Goal: Transaction & Acquisition: Purchase product/service

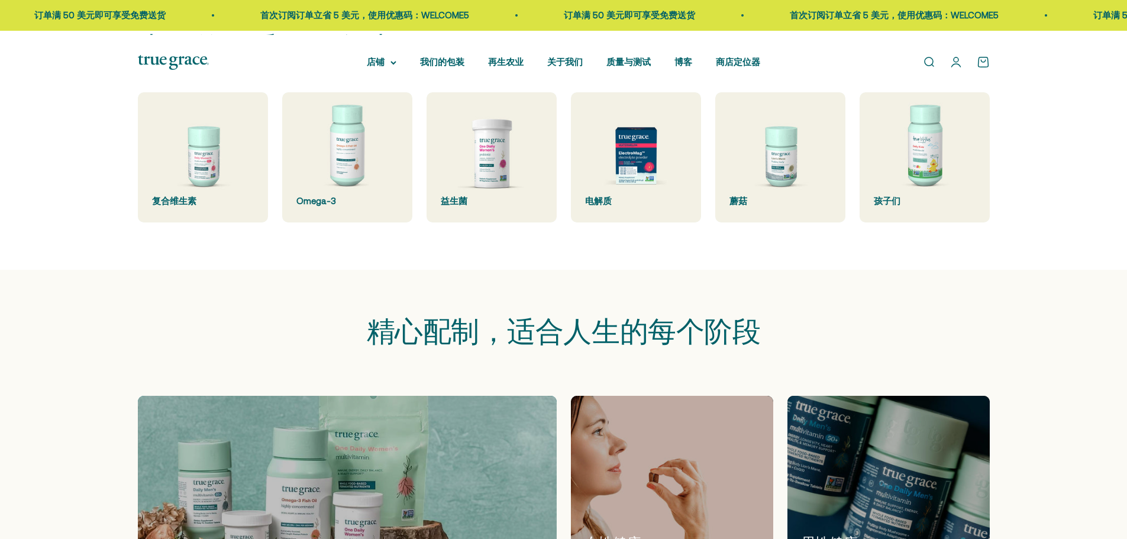
click at [972, 396] on div "精心配制，适合人生的每个阶段" at bounding box center [563, 333] width 1127 height 126
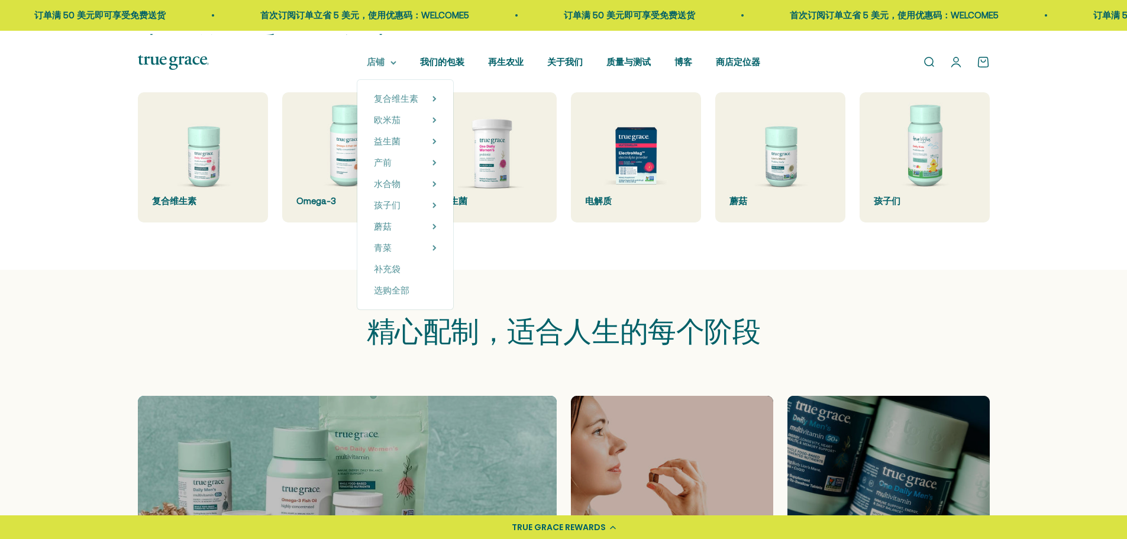
click at [390, 65] on icon at bounding box center [393, 63] width 6 height 4
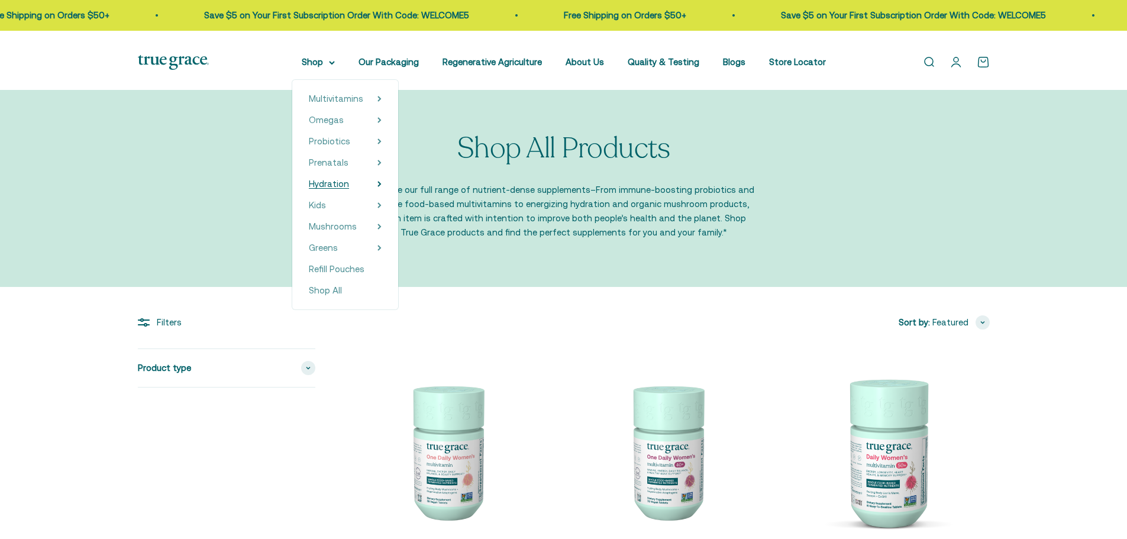
click at [315, 189] on span "Hydration" at bounding box center [329, 184] width 40 height 10
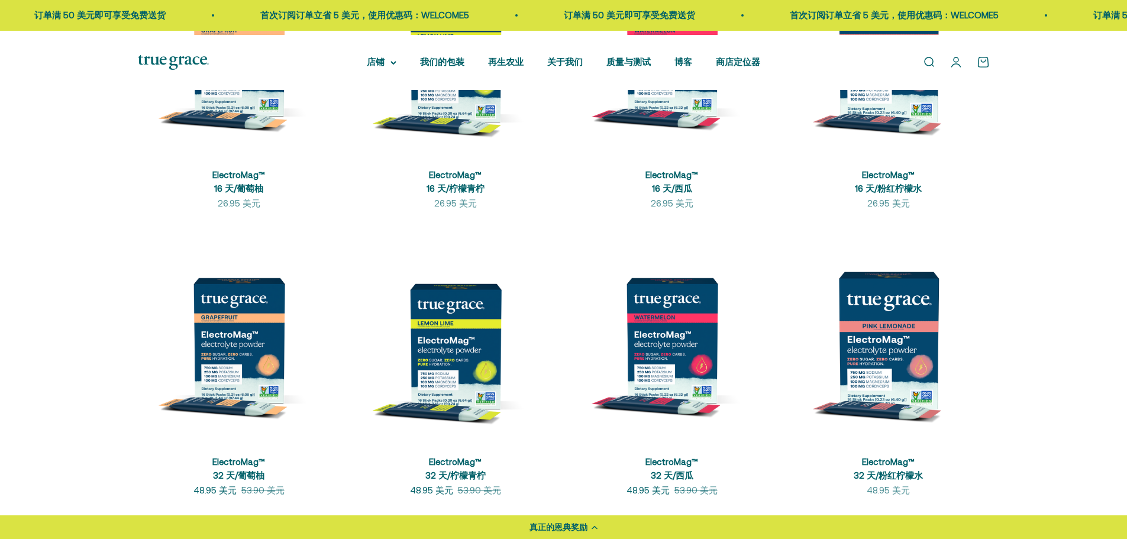
scroll to position [244, 0]
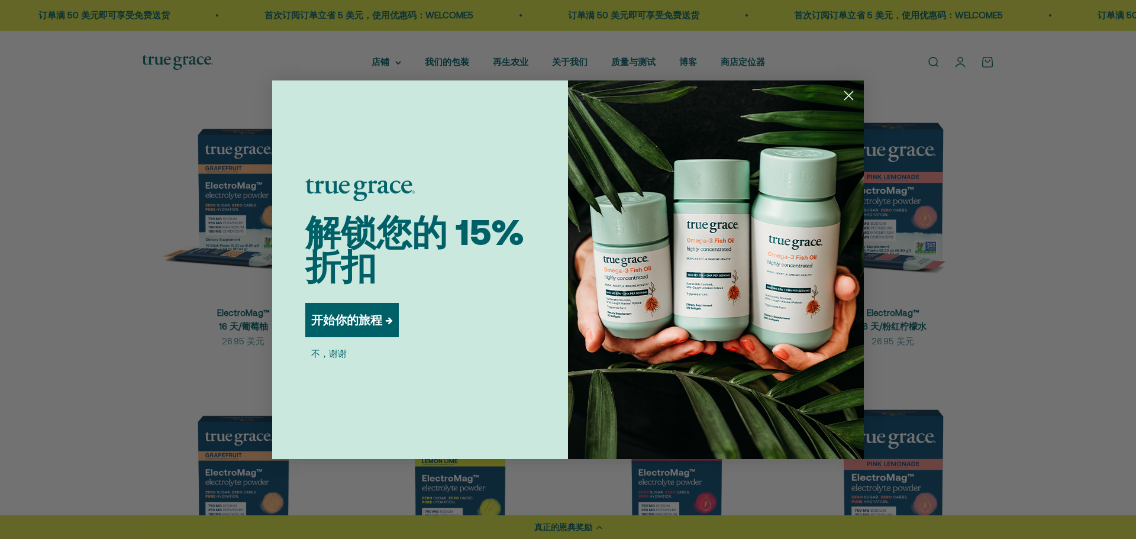
click at [846, 96] on circle "关闭对话框" at bounding box center [849, 95] width 20 height 20
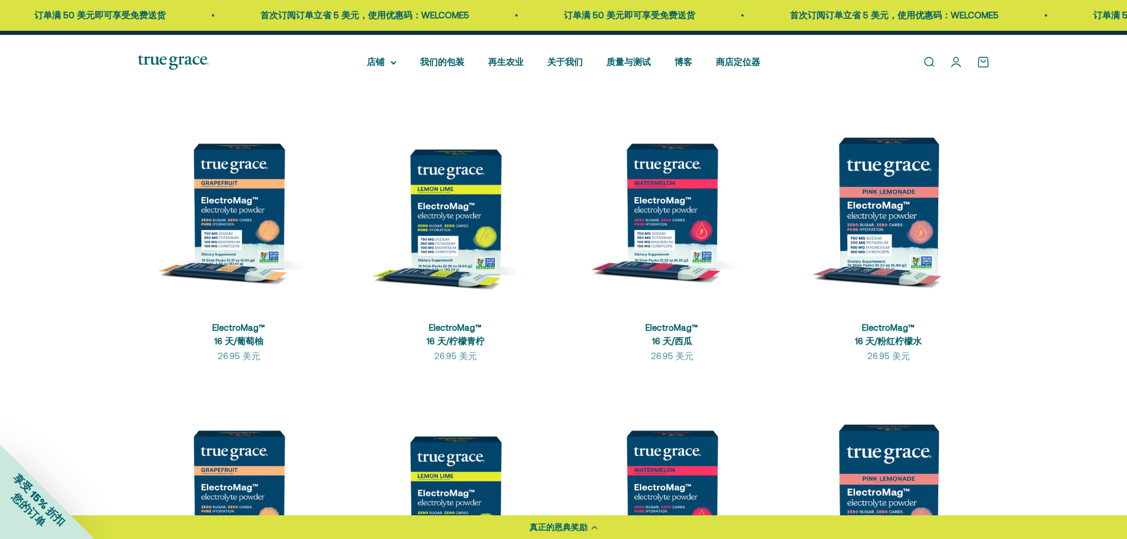
scroll to position [276, 0]
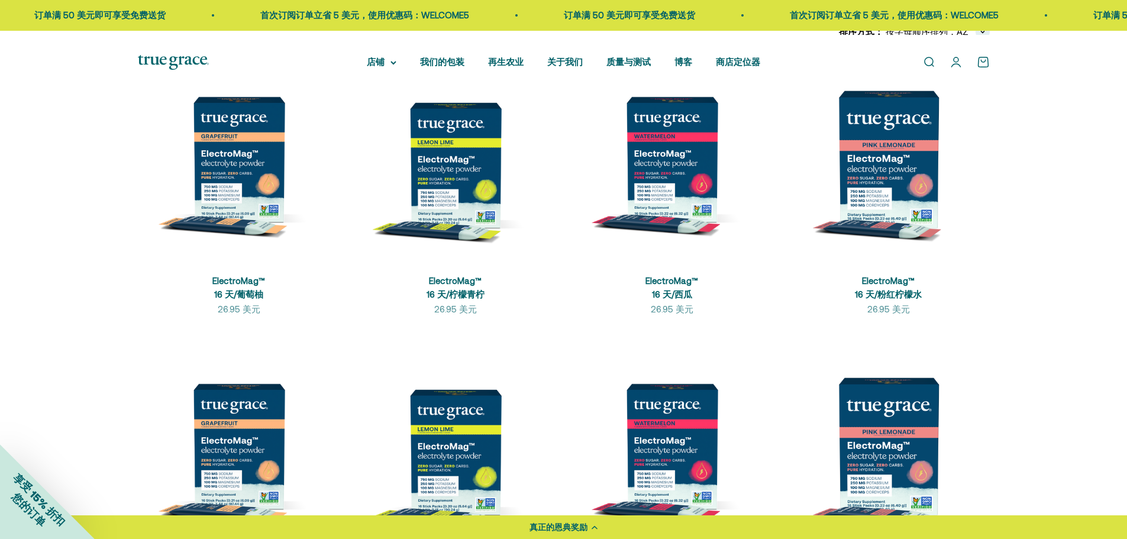
click at [274, 220] on img at bounding box center [239, 159] width 202 height 202
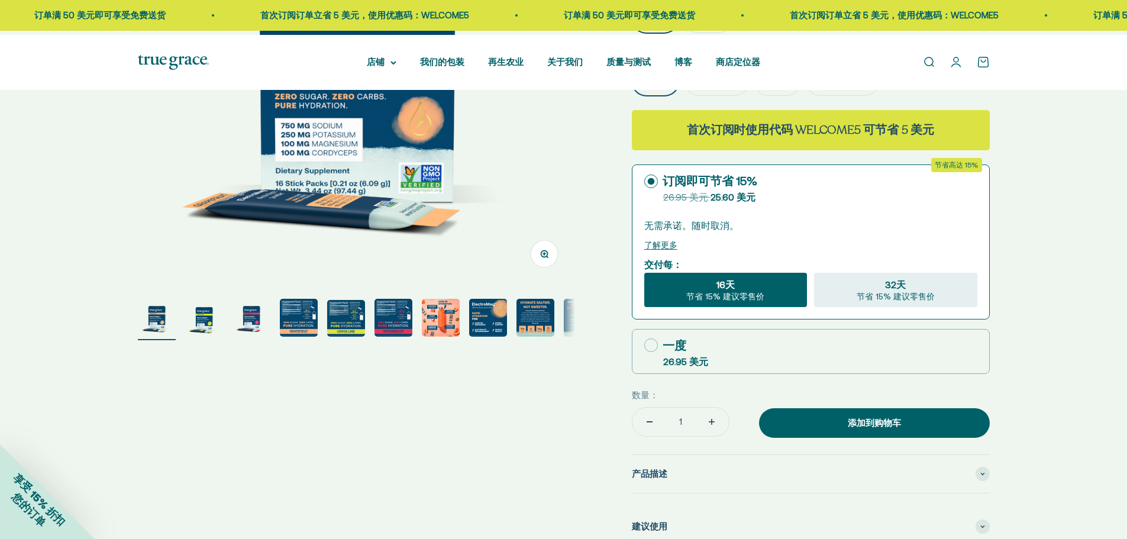
scroll to position [552, 0]
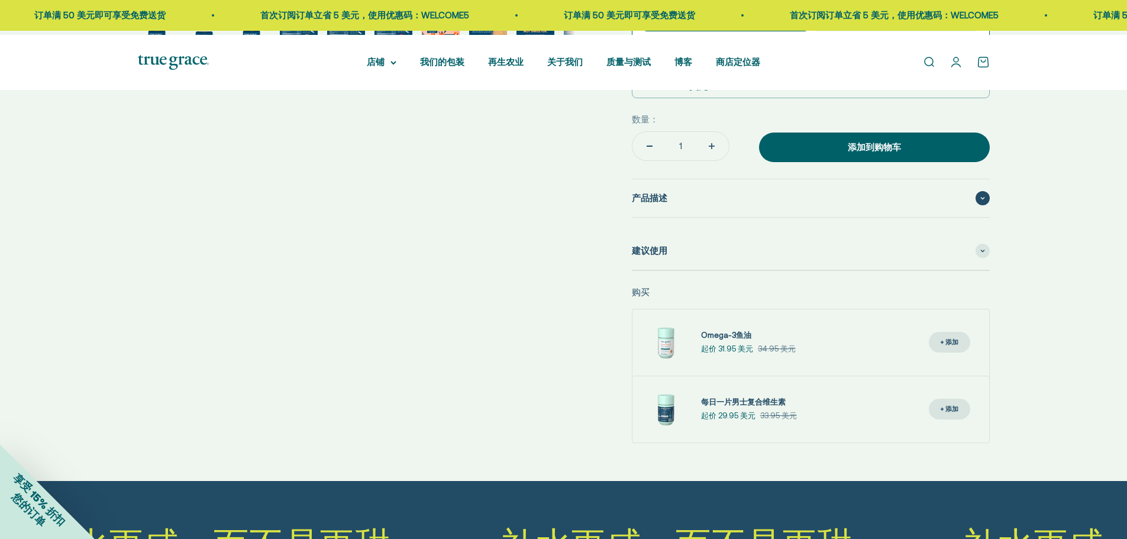
click at [667, 205] on span "产品描述" at bounding box center [649, 198] width 35 height 14
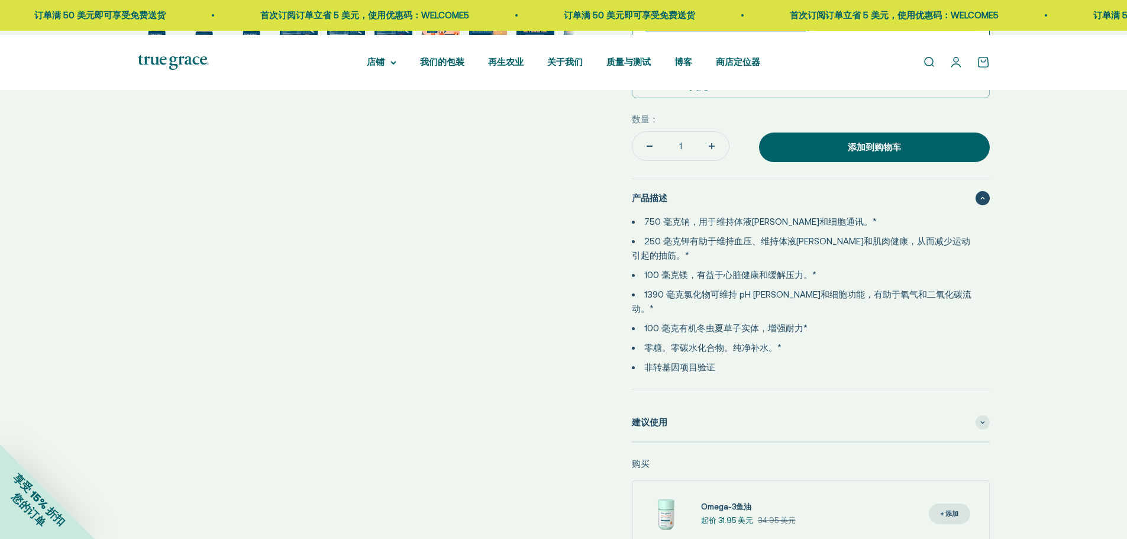
select select "3"
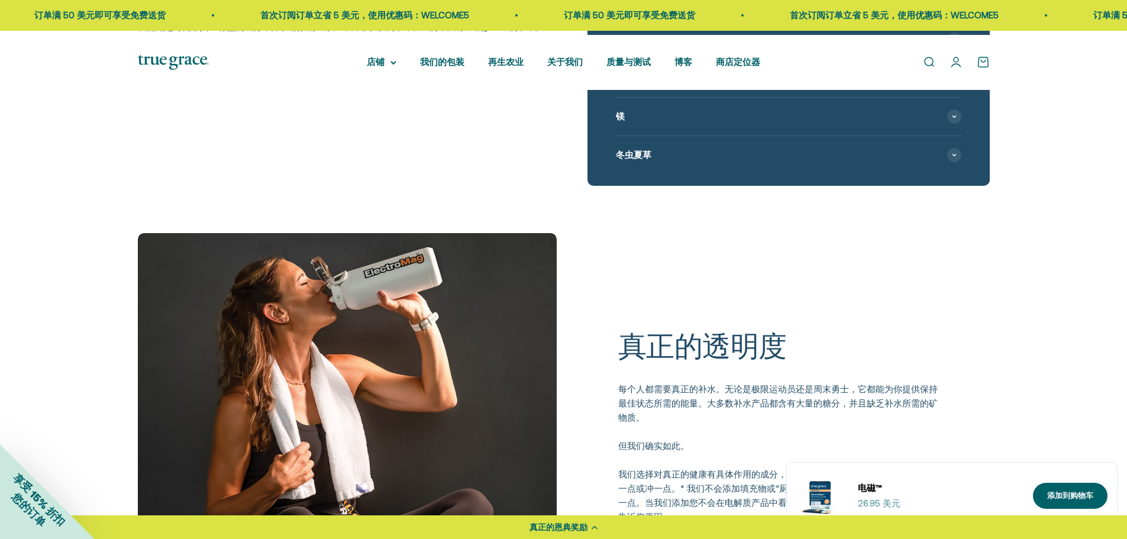
scroll to position [1794, 0]
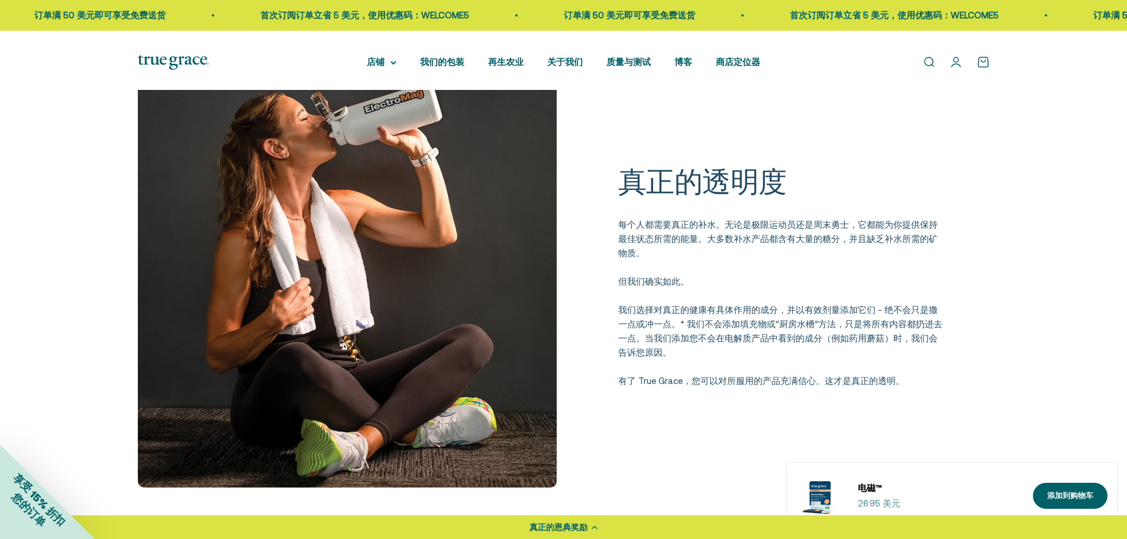
click at [358, 79] on div "Open navigation menu Open search 店铺 复合维生素 女性复合维生素 女士40岁以上复合维生素 欧米茄" at bounding box center [563, 62] width 1127 height 55
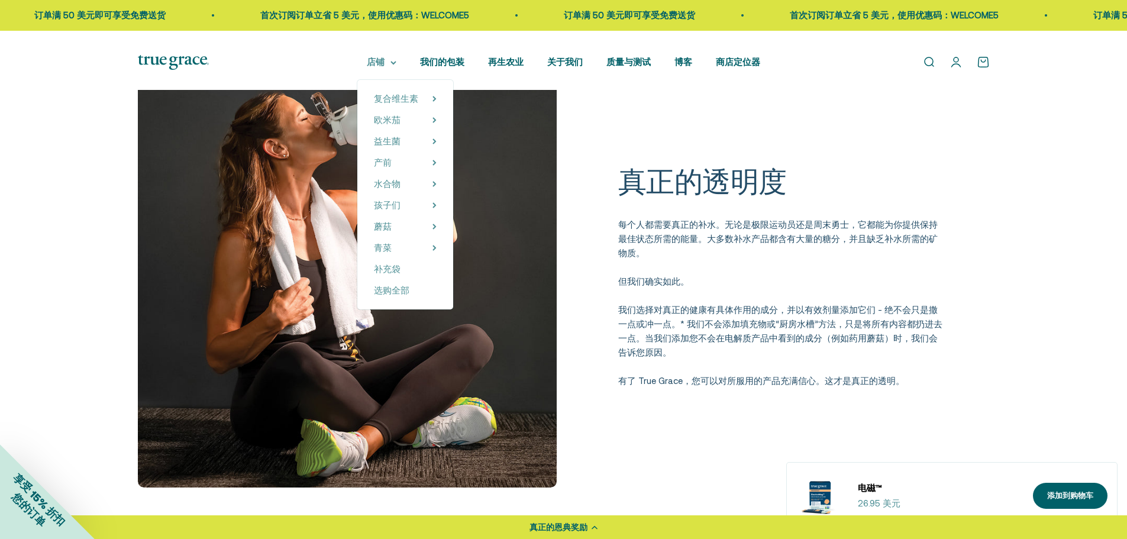
click at [367, 67] on font "店铺" at bounding box center [376, 62] width 18 height 10
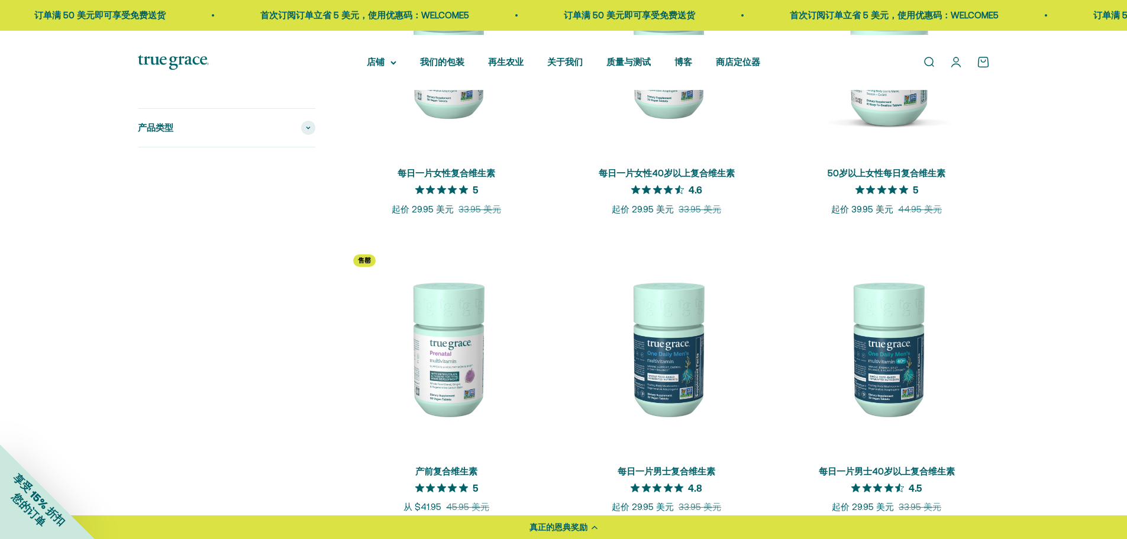
scroll to position [414, 0]
